Goal: Check status: Check status

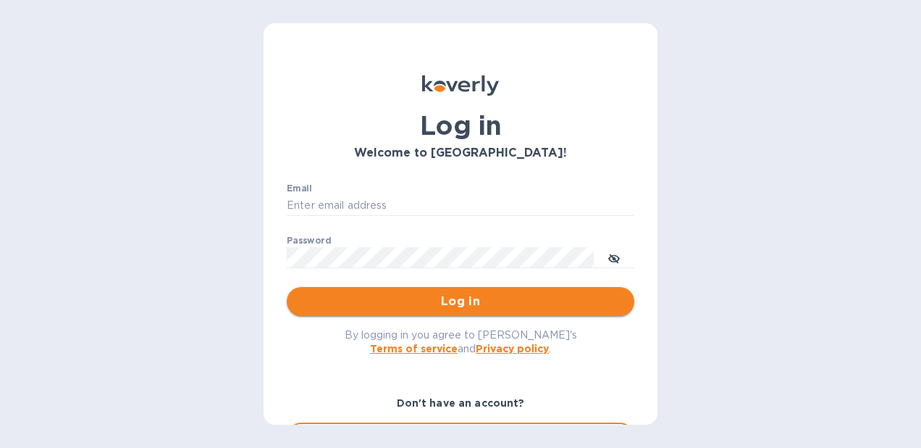
type input "[PERSON_NAME][EMAIL_ADDRESS][PERSON_NAME][PERSON_NAME][DOMAIN_NAME]"
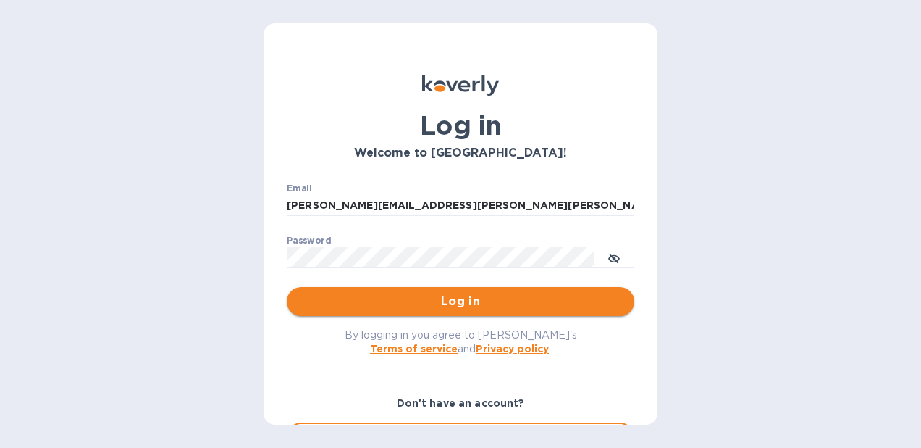
click at [543, 299] on span "Log in" at bounding box center [460, 301] width 324 height 17
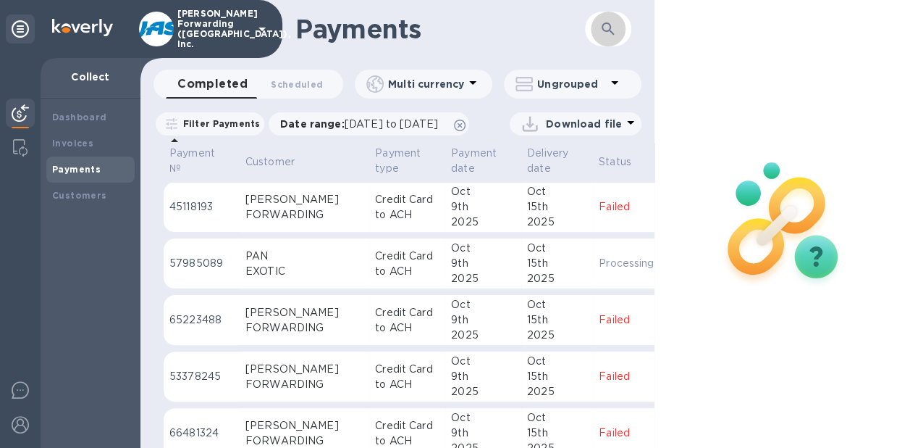
click at [606, 28] on icon "button" at bounding box center [608, 28] width 17 height 17
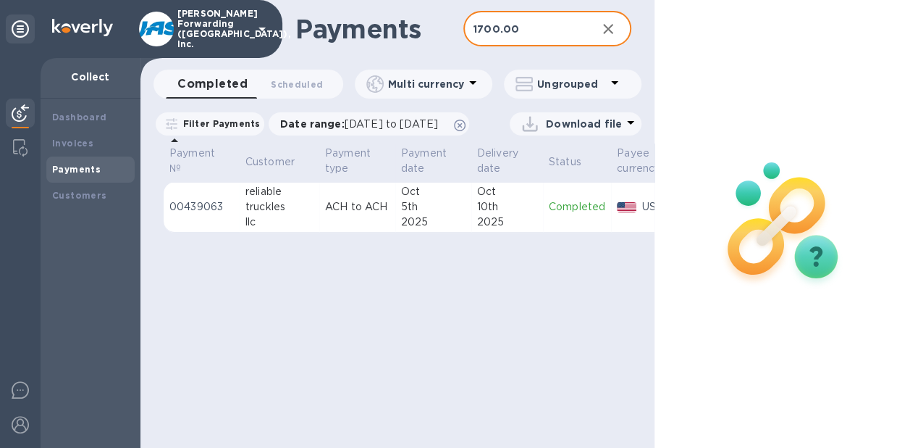
type input "1700.00"
click at [398, 225] on td "[DATE]" at bounding box center [433, 207] width 76 height 51
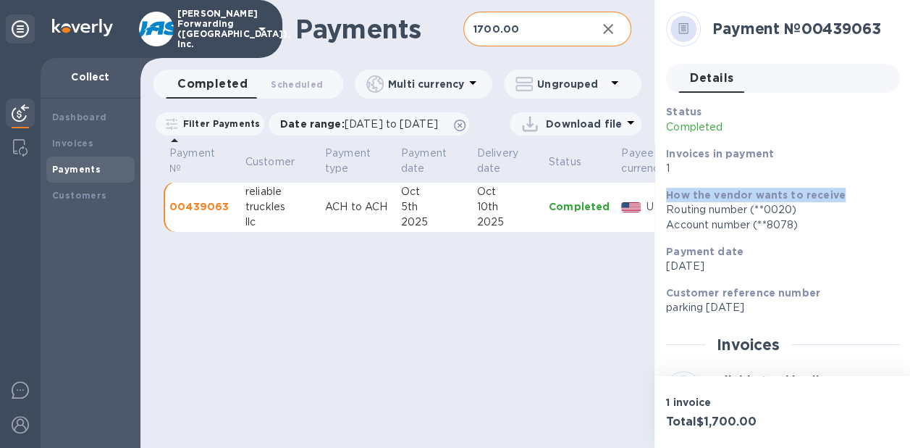
scroll to position [0, 1]
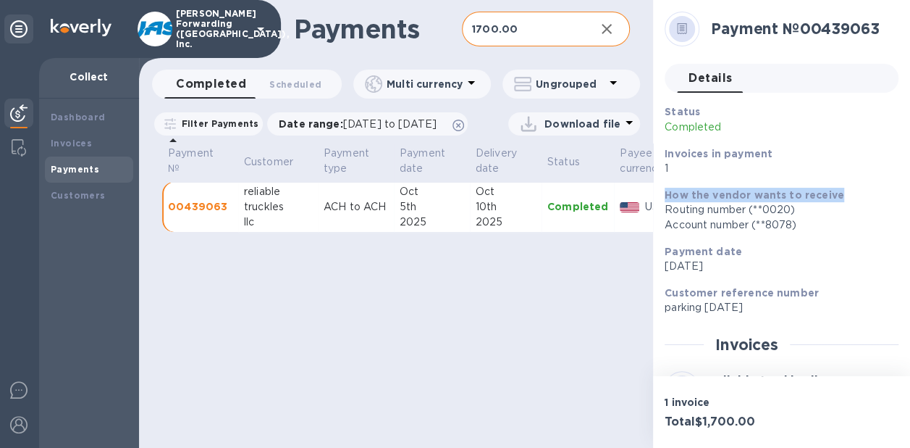
drag, startPoint x: 905, startPoint y: 172, endPoint x: 913, endPoint y: 267, distance: 94.5
click at [910, 267] on html "[PERSON_NAME] Forwarding ([GEOGRAPHIC_DATA]), Inc. Collect Dashboard Invoices P…" at bounding box center [455, 224] width 910 height 448
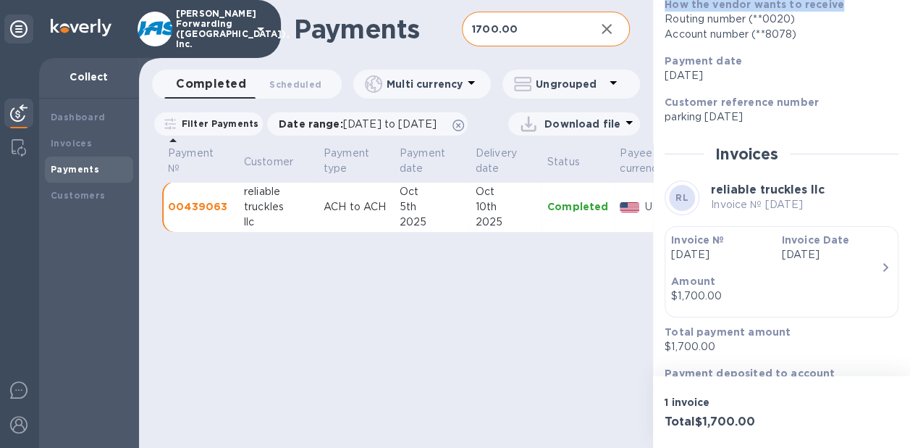
scroll to position [238, 0]
